Goal: Information Seeking & Learning: Compare options

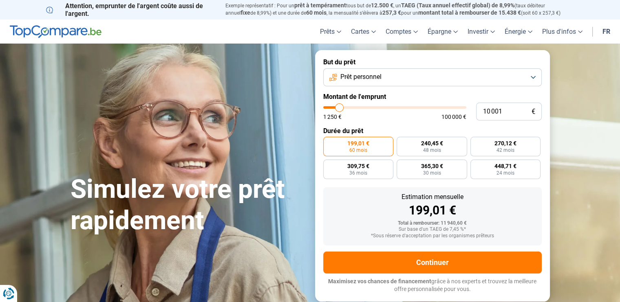
type input "11 000"
type input "11000"
type input "11 250"
type input "11250"
type input "11 500"
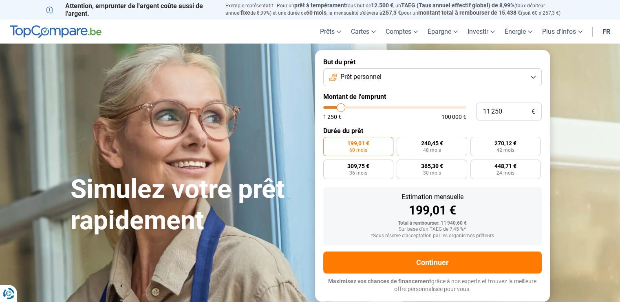
type input "11500"
type input "11 750"
type input "11750"
type input "12 000"
type input "12000"
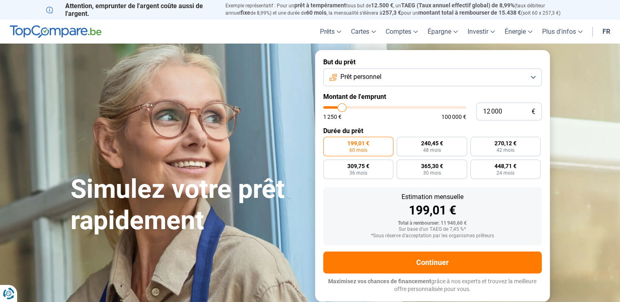
type input "12 500"
type input "12500"
type input "13 500"
type input "13500"
type input "14 000"
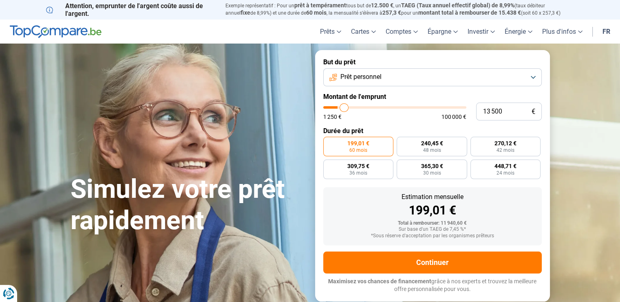
type input "14000"
type input "14 500"
type input "14500"
type input "15 250"
type input "15250"
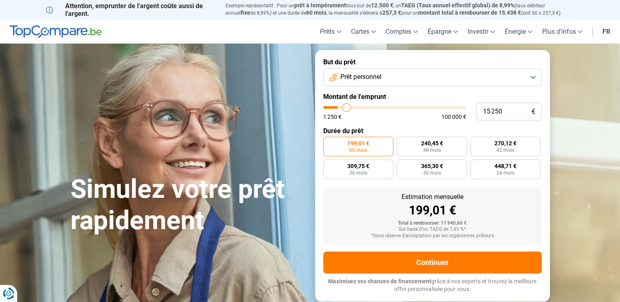
type input "16 250"
type input "16250"
type input "16 500"
type input "16500"
type input "17 250"
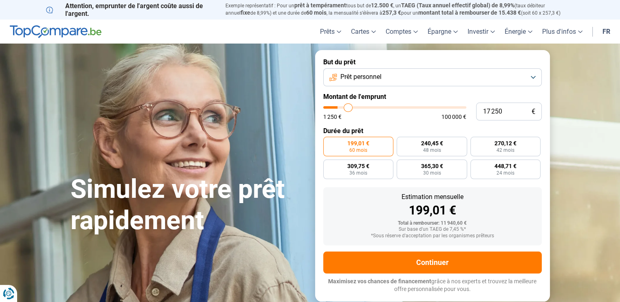
type input "17250"
type input "18 250"
type input "18250"
type input "18 750"
type input "18750"
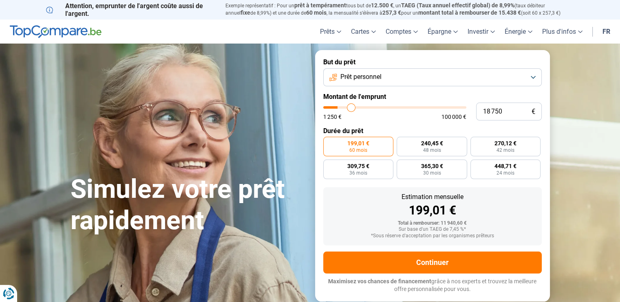
type input "19 000"
type input "19000"
type input "19 750"
type input "19750"
type input "20 250"
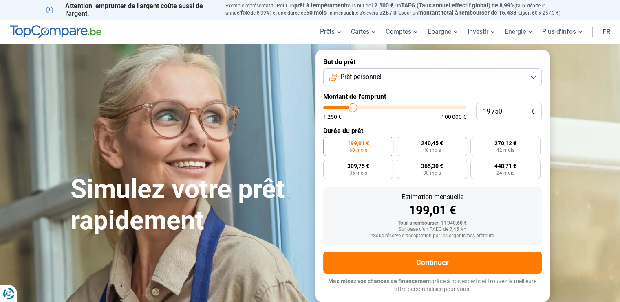
type input "20250"
type input "20 500"
type input "20500"
type input "21 000"
type input "21000"
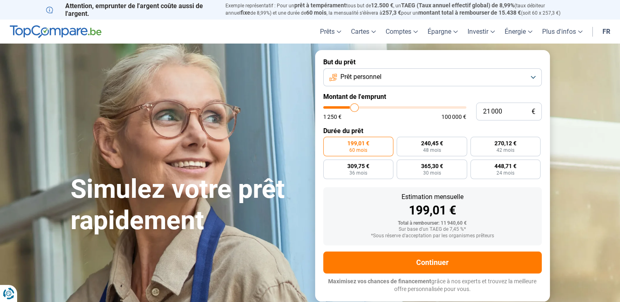
type input "21 500"
type input "21500"
type input "22 250"
type input "22250"
type input "22 500"
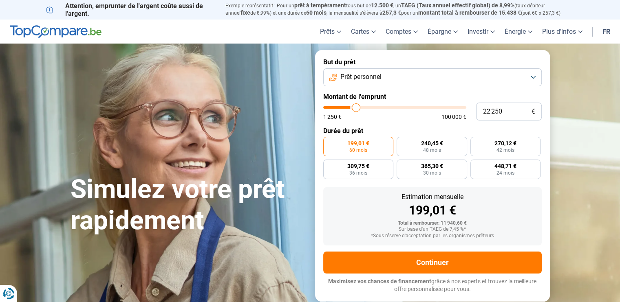
type input "22500"
type input "23 500"
type input "23500"
type input "24 250"
type input "24250"
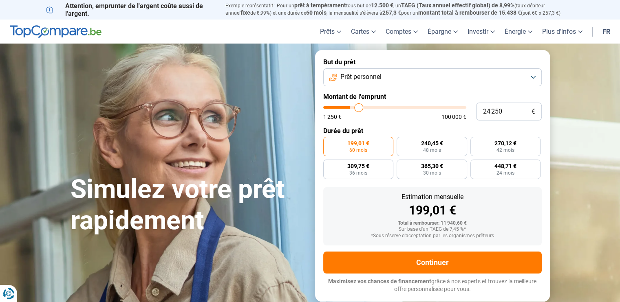
type input "25 000"
type input "25000"
type input "25 250"
type input "25250"
type input "26 000"
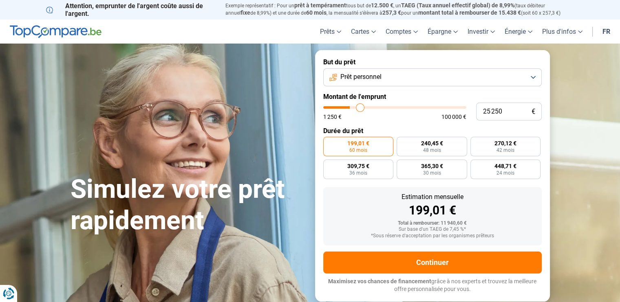
type input "26000"
type input "26 500"
type input "26500"
type input "27 250"
type input "27250"
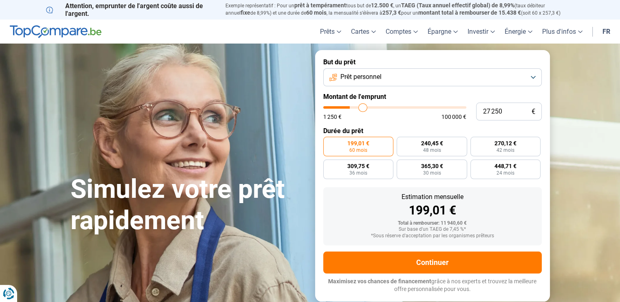
type input "27 750"
type input "27750"
type input "28 250"
type input "28250"
type input "29 000"
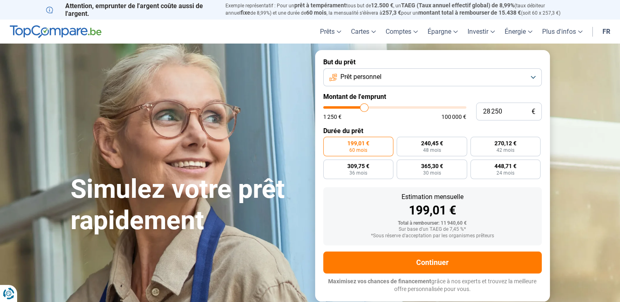
type input "29000"
type input "29 500"
type input "29500"
type input "29 750"
type input "29750"
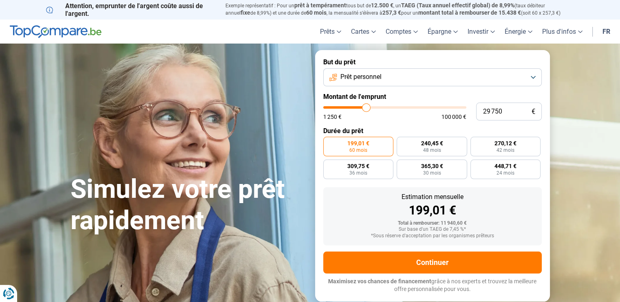
type input "30 500"
type input "30500"
type input "31 250"
type input "31250"
type input "31 500"
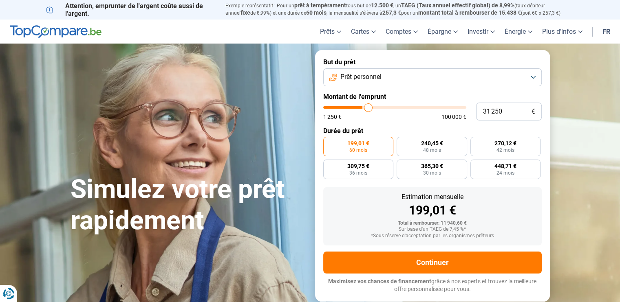
type input "31500"
type input "32 250"
type input "32250"
type input "33 000"
type input "33000"
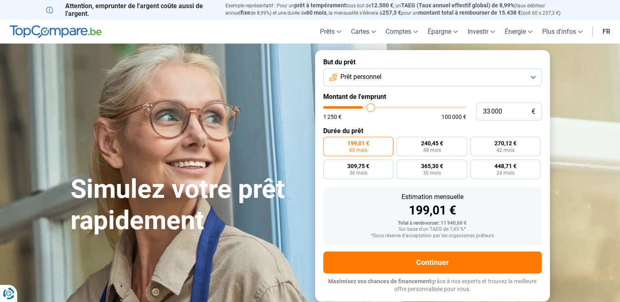
type input "33 500"
type input "33500"
type input "34 250"
type input "34250"
type input "35 000"
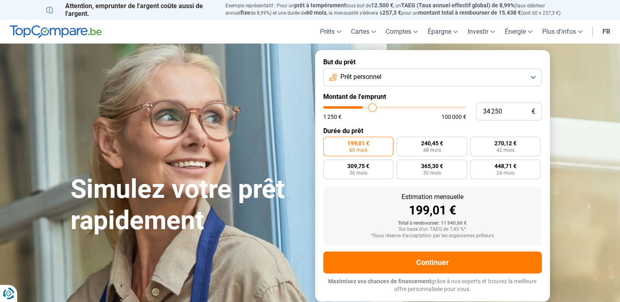
type input "35000"
type input "35 500"
type input "35500"
type input "35 750"
type input "35750"
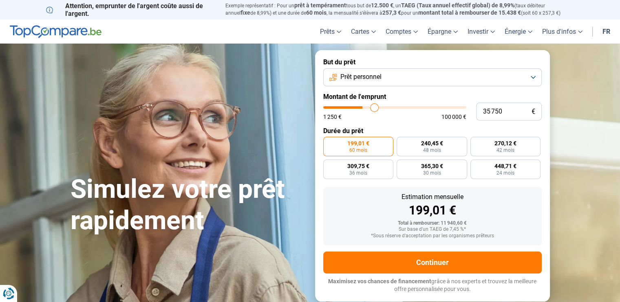
type input "36 500"
type input "36500"
type input "37 000"
type input "37000"
type input "37 500"
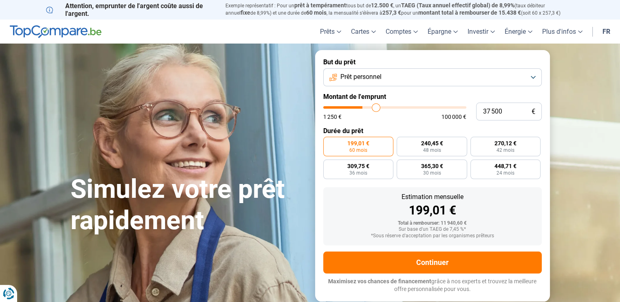
type input "37500"
type input "38 000"
type input "38000"
type input "38 250"
type input "38250"
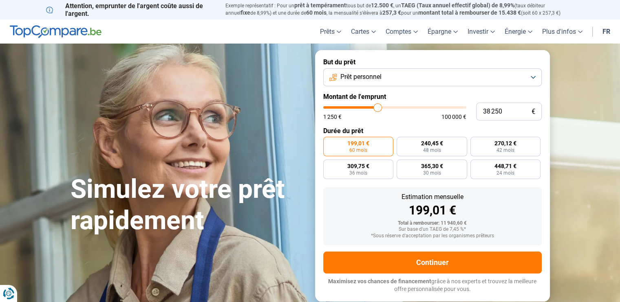
type input "38 750"
type input "38750"
type input "39 500"
type input "39500"
type input "40 250"
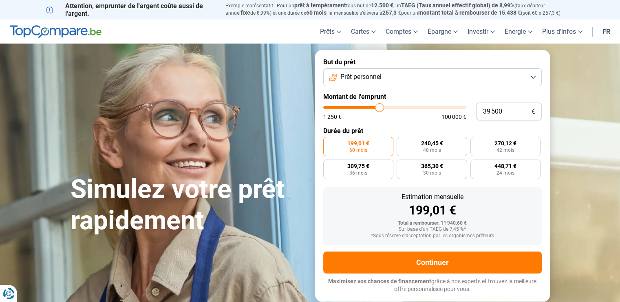
type input "40250"
type input "41 000"
type input "41000"
type input "41 250"
type input "41250"
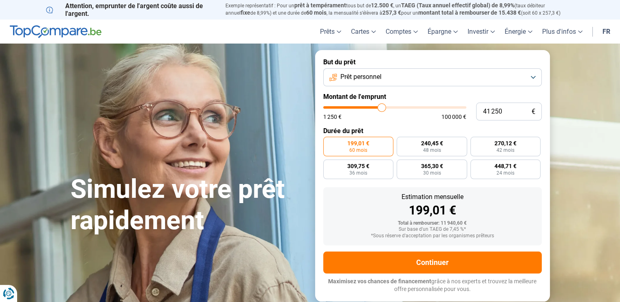
type input "42 250"
type input "42250"
type input "42 750"
type input "42750"
type input "43 000"
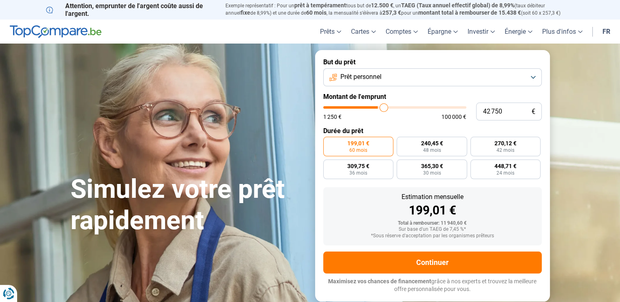
type input "43000"
type input "43 500"
type input "43500"
type input "43 750"
type input "43750"
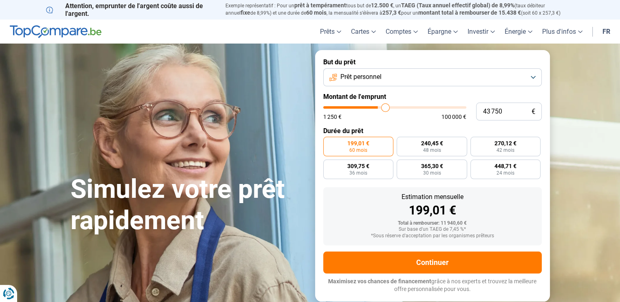
type input "44 250"
type input "44250"
type input "44 500"
type input "44500"
type input "44 750"
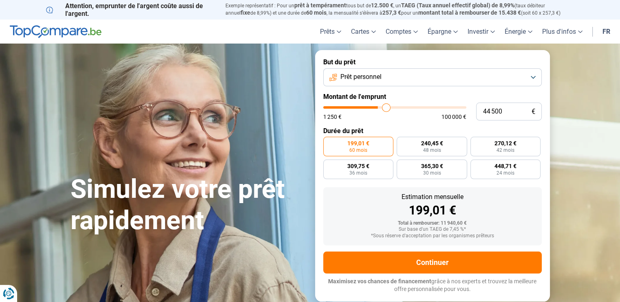
type input "44750"
type input "45 000"
type input "45000"
type input "45 250"
type input "45250"
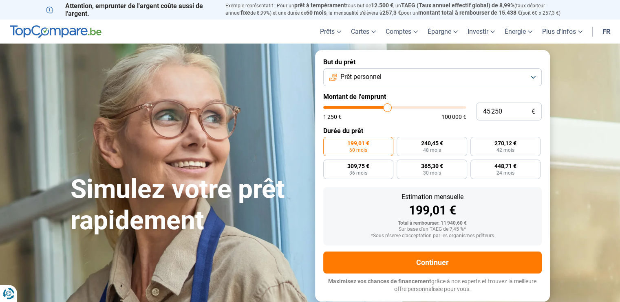
type input "45 500"
type input "45500"
type input "45 750"
type input "45750"
type input "46 000"
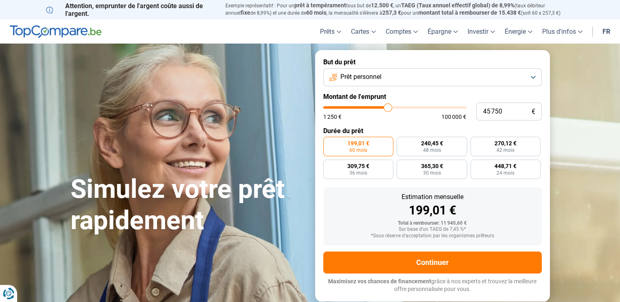
type input "46000"
type input "46 250"
type input "46250"
type input "46 500"
type input "46500"
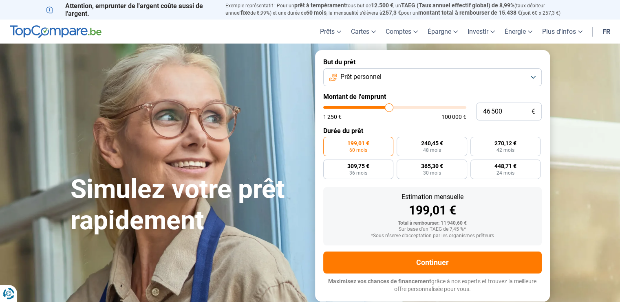
type input "46 750"
type input "46750"
type input "47 000"
type input "47000"
type input "47 250"
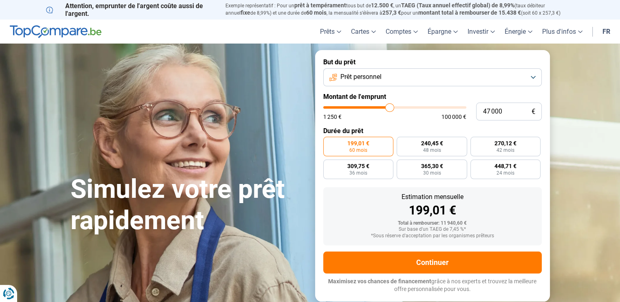
type input "47250"
type input "47 500"
type input "47500"
type input "47 750"
type input "47750"
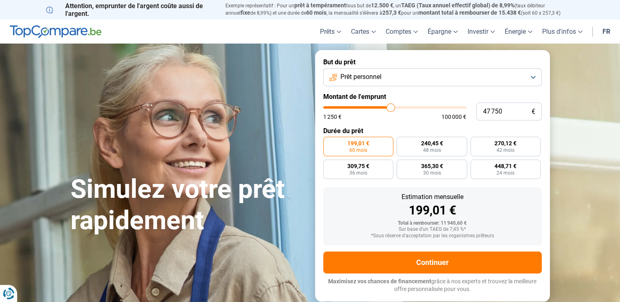
type input "48 000"
type input "48000"
type input "48 250"
type input "48250"
type input "48 500"
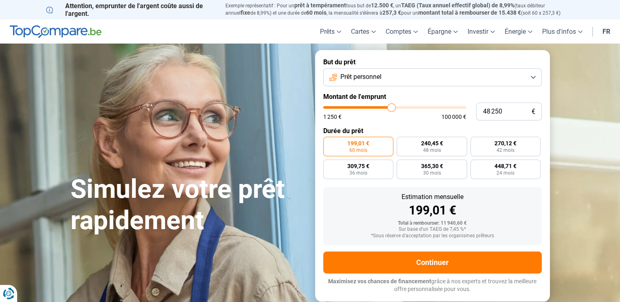
type input "48500"
type input "48 750"
type input "48750"
type input "49 000"
type input "49000"
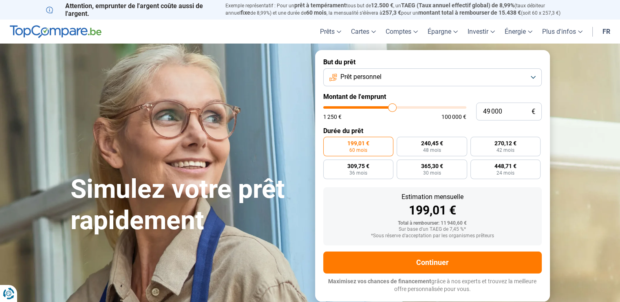
type input "49 250"
type input "49250"
type input "49 500"
type input "49500"
type input "49 750"
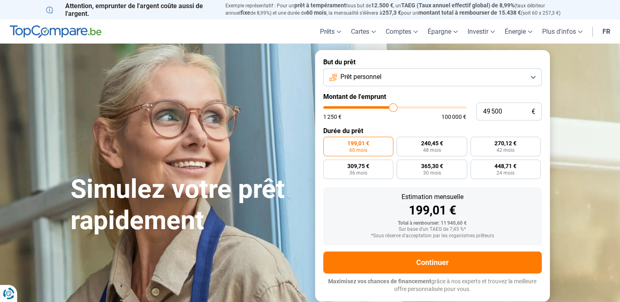
type input "49750"
type input "50 000"
type input "50000"
type input "50 250"
type input "50250"
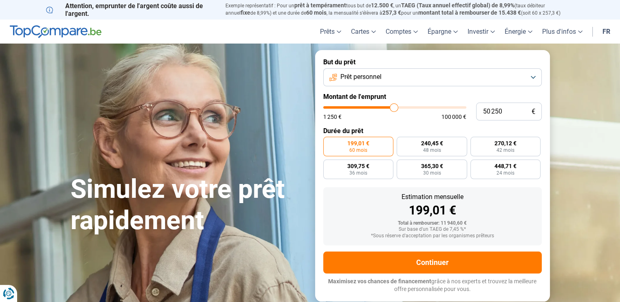
type input "50 500"
type input "50500"
type input "50 750"
type input "50750"
type input "50 500"
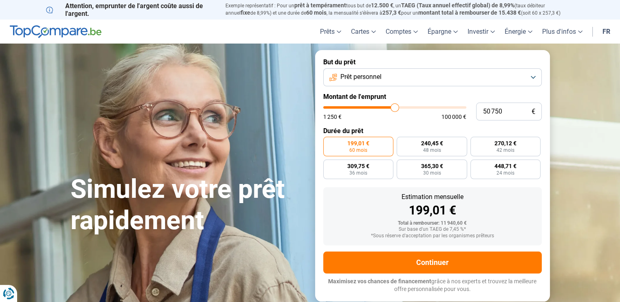
type input "50500"
type input "50 250"
type input "50250"
type input "50 000"
drag, startPoint x: 340, startPoint y: 106, endPoint x: 393, endPoint y: 115, distance: 53.8
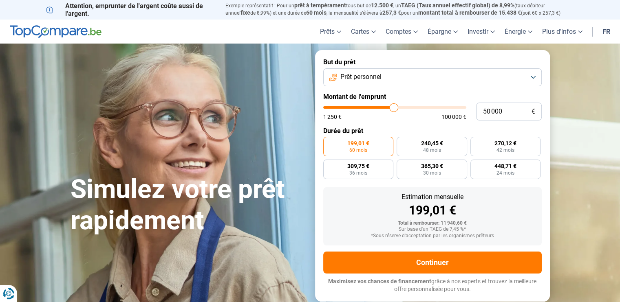
type input "50000"
click at [393, 109] on input "range" at bounding box center [394, 107] width 143 height 2
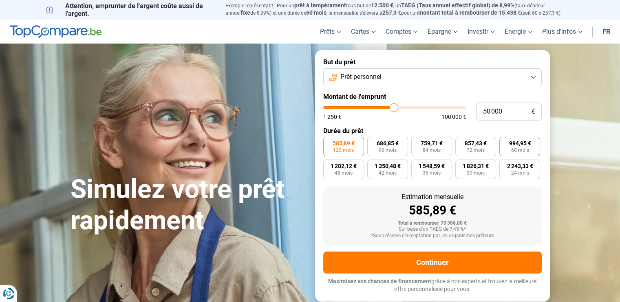
click at [521, 145] on span "994,95 €" at bounding box center [520, 144] width 22 height 6
click at [505, 142] on input "994,95 € 60 mois" at bounding box center [501, 139] width 5 height 5
radio input "true"
click at [516, 174] on span "24 mois" at bounding box center [520, 173] width 18 height 5
click at [505, 165] on input "2 243,33 € 24 mois" at bounding box center [501, 162] width 5 height 5
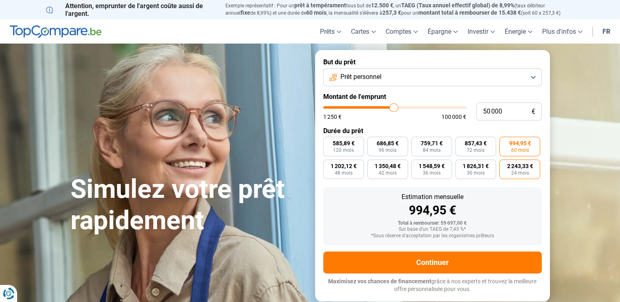
radio input "true"
click at [428, 169] on span "1 548,59 €" at bounding box center [432, 166] width 26 height 6
click at [417, 165] on input "1 548,59 € 36 mois" at bounding box center [413, 162] width 5 height 5
radio input "true"
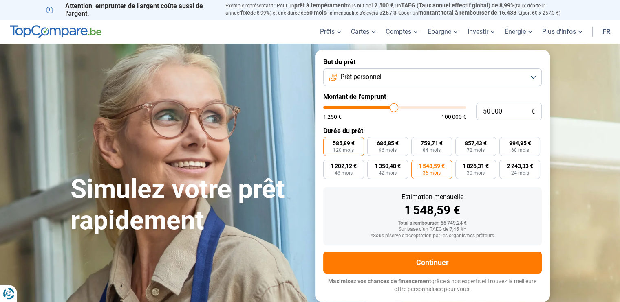
click at [345, 152] on span "120 mois" at bounding box center [343, 150] width 21 height 5
click at [329, 142] on input "585,89 € 120 mois" at bounding box center [325, 139] width 5 height 5
radio input "true"
type input "50 750"
type input "50750"
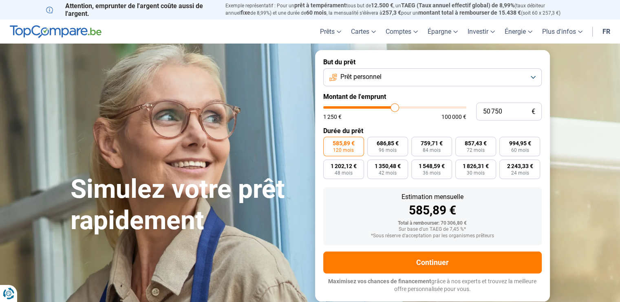
type input "51 000"
type input "51000"
type input "51 250"
type input "51250"
type input "52 000"
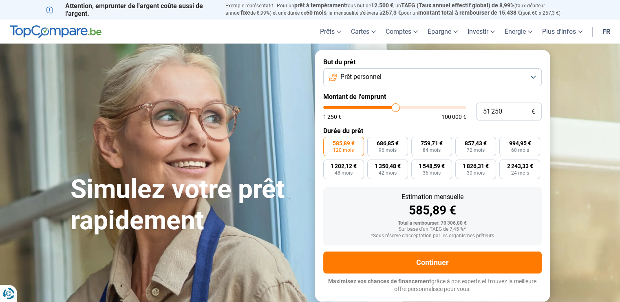
type input "52000"
type input "54 000"
type input "54000"
type input "57 000"
type input "57000"
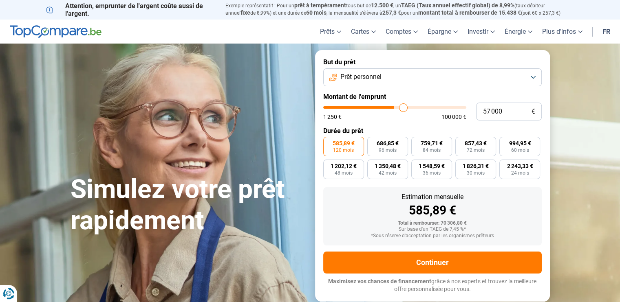
type input "58 750"
type input "58750"
type input "62 250"
type input "62250"
drag, startPoint x: 419, startPoint y: 114, endPoint x: 466, endPoint y: 117, distance: 46.9
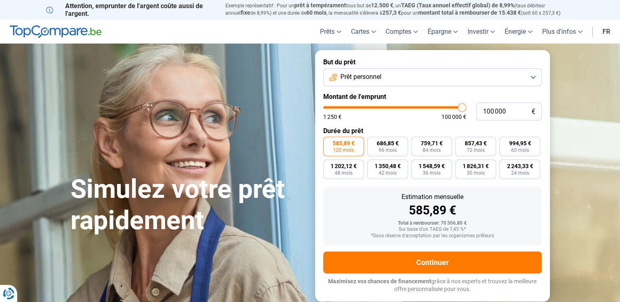
click at [466, 109] on input "range" at bounding box center [394, 107] width 143 height 2
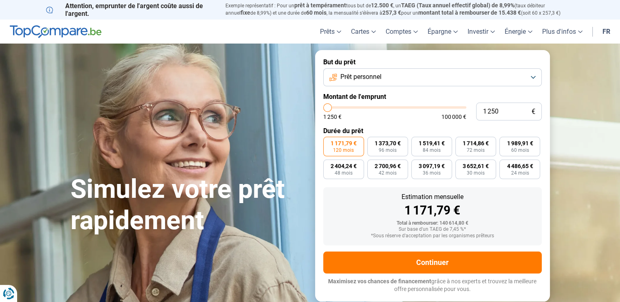
drag, startPoint x: 460, startPoint y: 108, endPoint x: 293, endPoint y: 123, distance: 167.8
click at [323, 109] on input "range" at bounding box center [394, 107] width 143 height 2
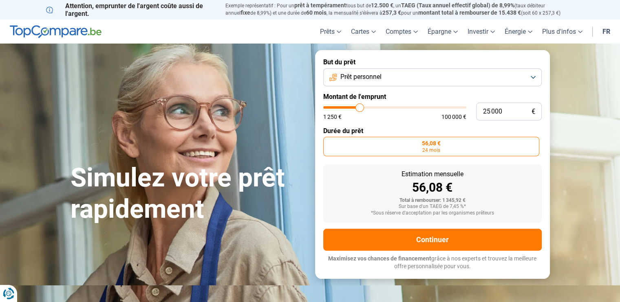
drag, startPoint x: 330, startPoint y: 110, endPoint x: 360, endPoint y: 115, distance: 30.2
click at [360, 109] on input "range" at bounding box center [394, 107] width 143 height 2
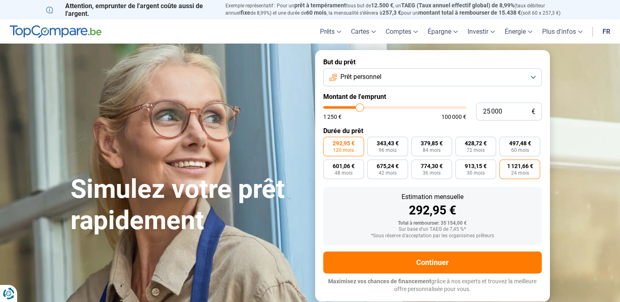
click at [517, 172] on span "24 mois" at bounding box center [520, 173] width 18 height 5
click at [505, 165] on input "1 121,66 € 24 mois" at bounding box center [501, 162] width 5 height 5
click at [483, 173] on span "30 mois" at bounding box center [476, 173] width 18 height 5
click at [461, 165] on input "913,15 € 30 mois" at bounding box center [457, 162] width 5 height 5
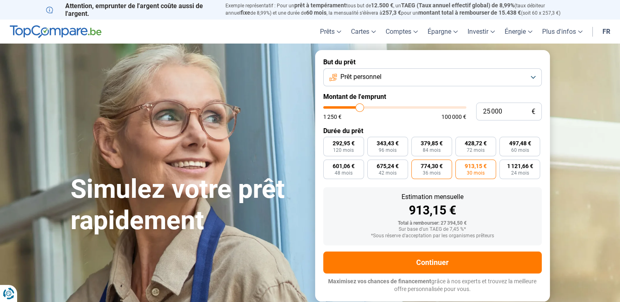
click at [430, 171] on span "36 mois" at bounding box center [432, 173] width 18 height 5
click at [417, 165] on input "774,30 € 36 mois" at bounding box center [413, 162] width 5 height 5
